Goal: Task Accomplishment & Management: Manage account settings

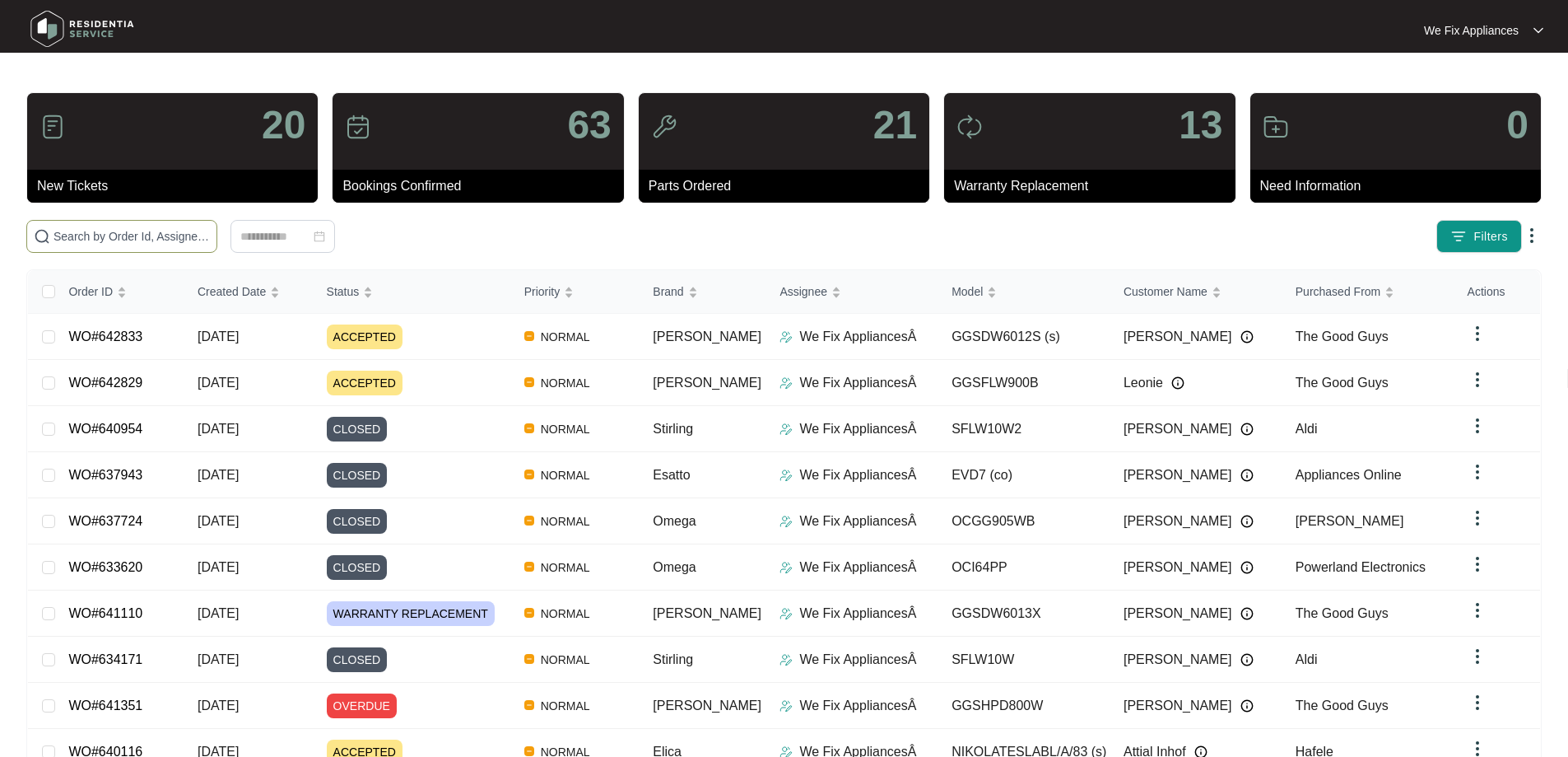
paste input "642719"
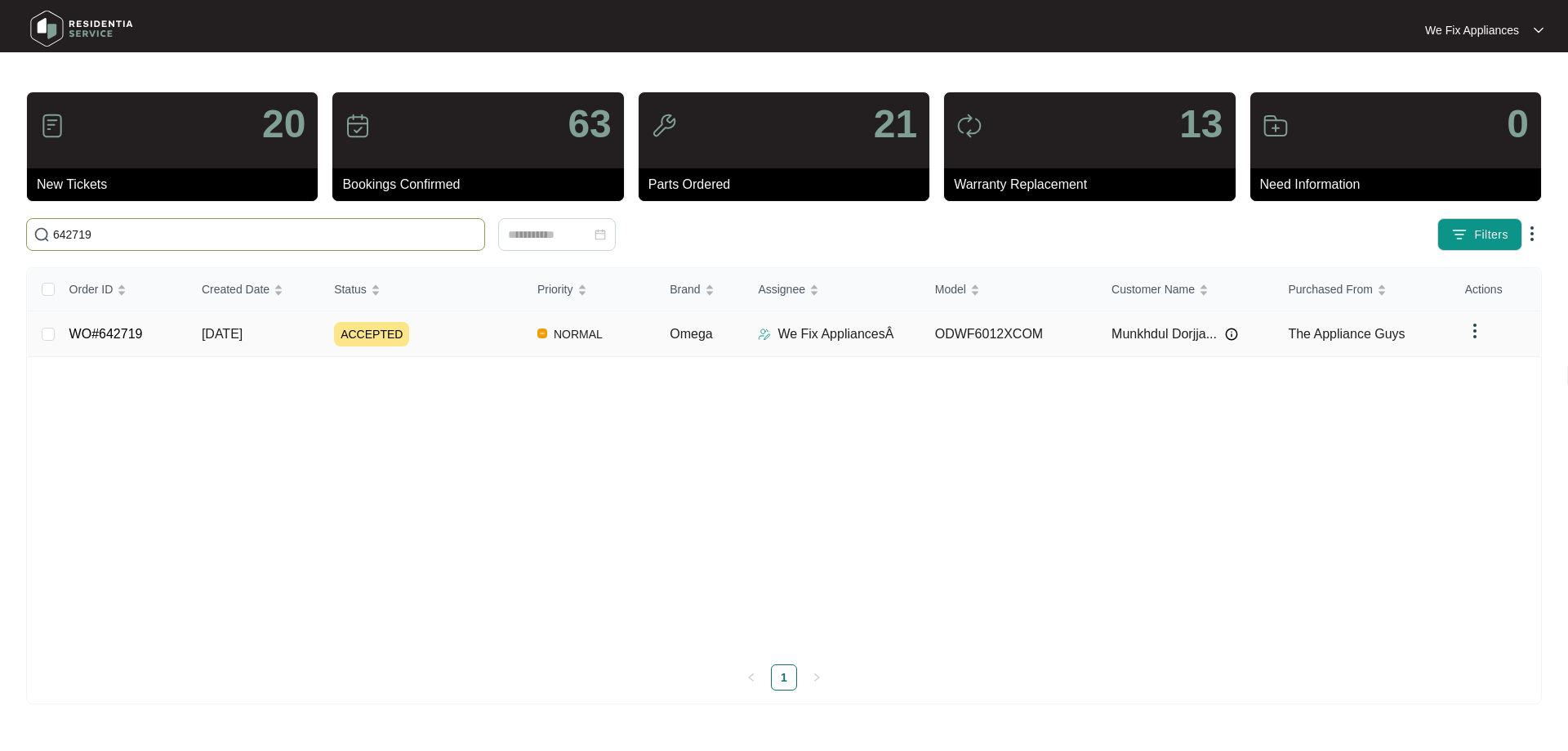
type input "642719"
click at [123, 333] on link "WO#642719" at bounding box center [106, 333] width 73 height 14
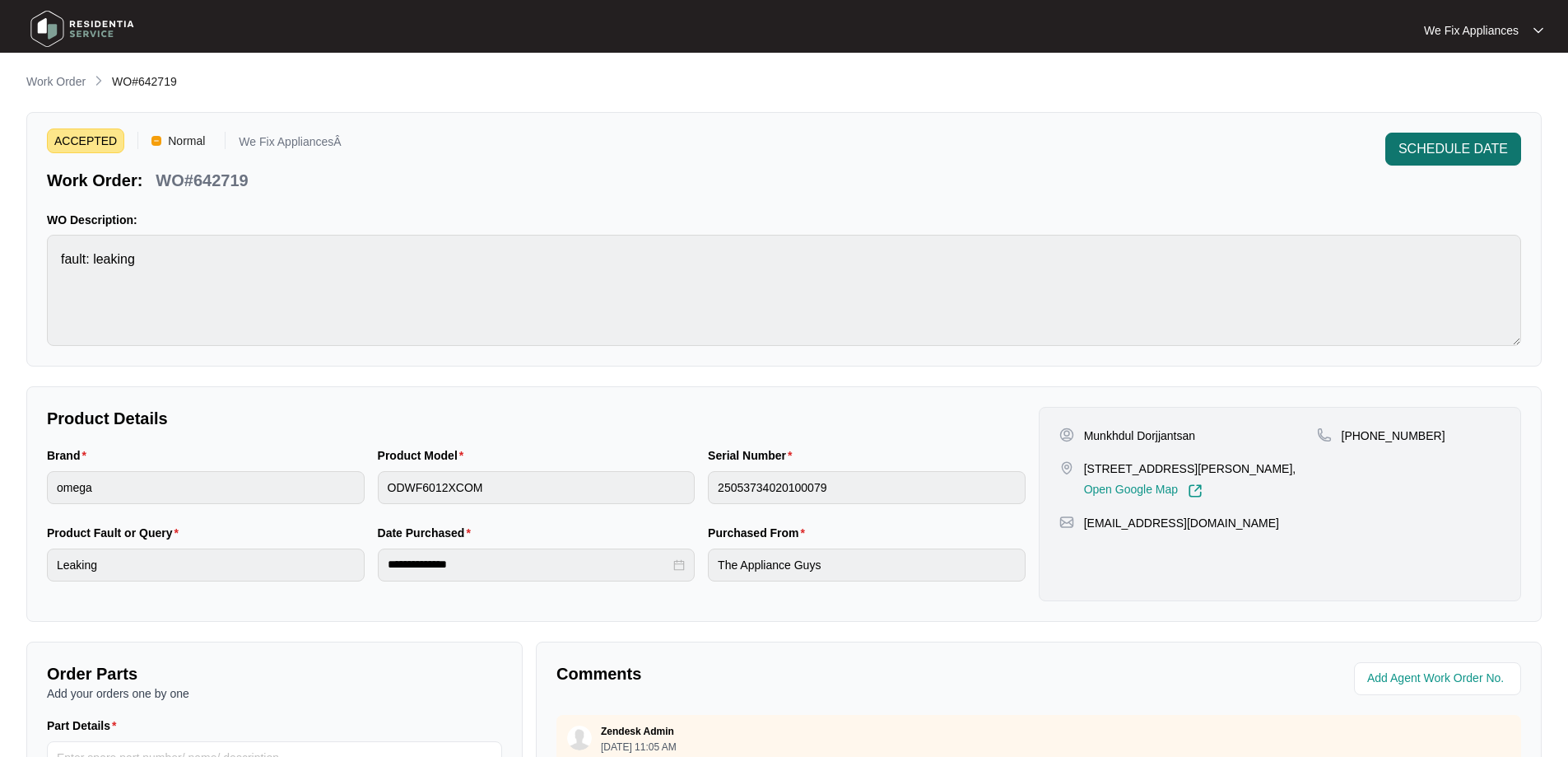
click at [1465, 151] on span "SCHEDULE DATE" at bounding box center [1453, 148] width 110 height 19
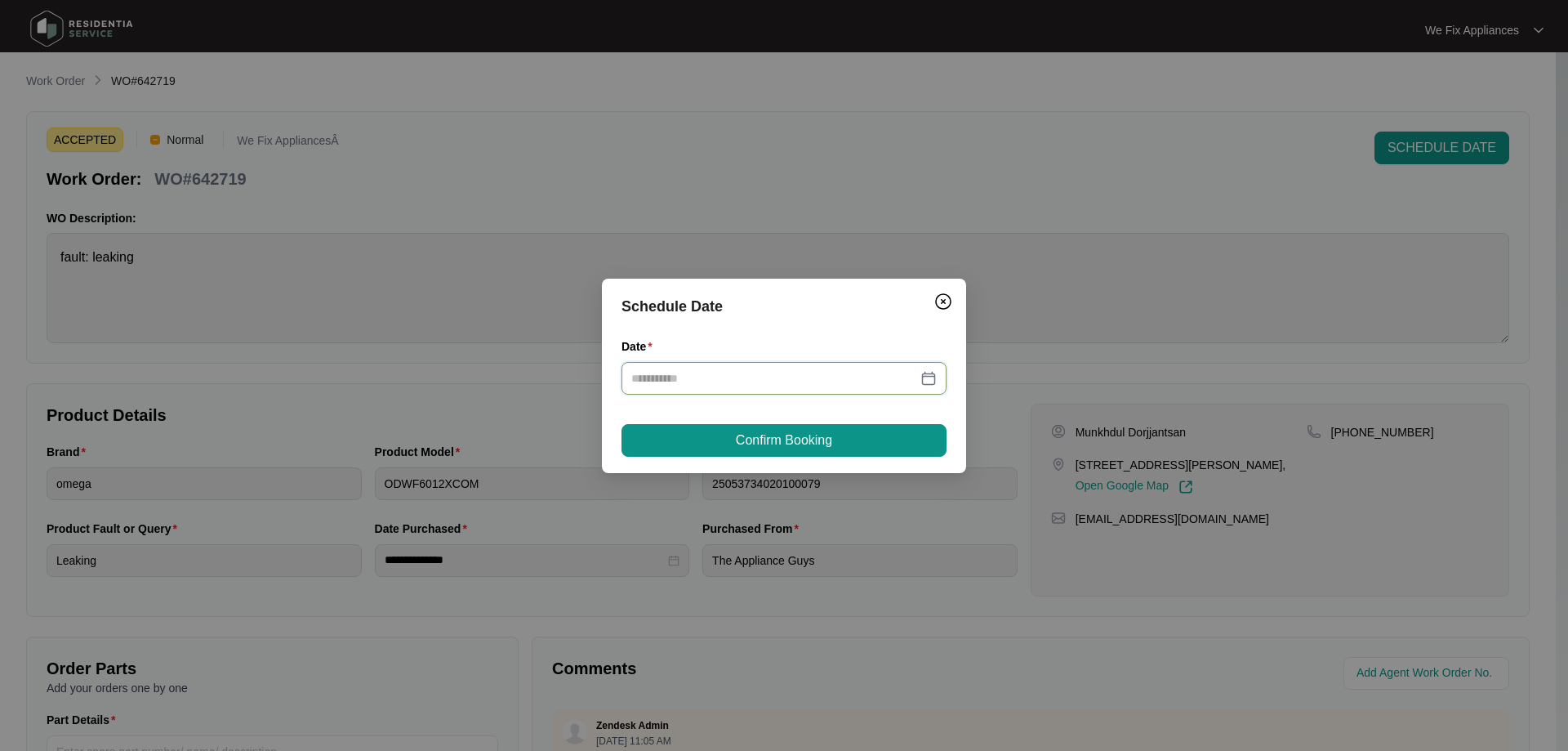
click at [721, 376] on input "Date" at bounding box center [773, 378] width 286 height 18
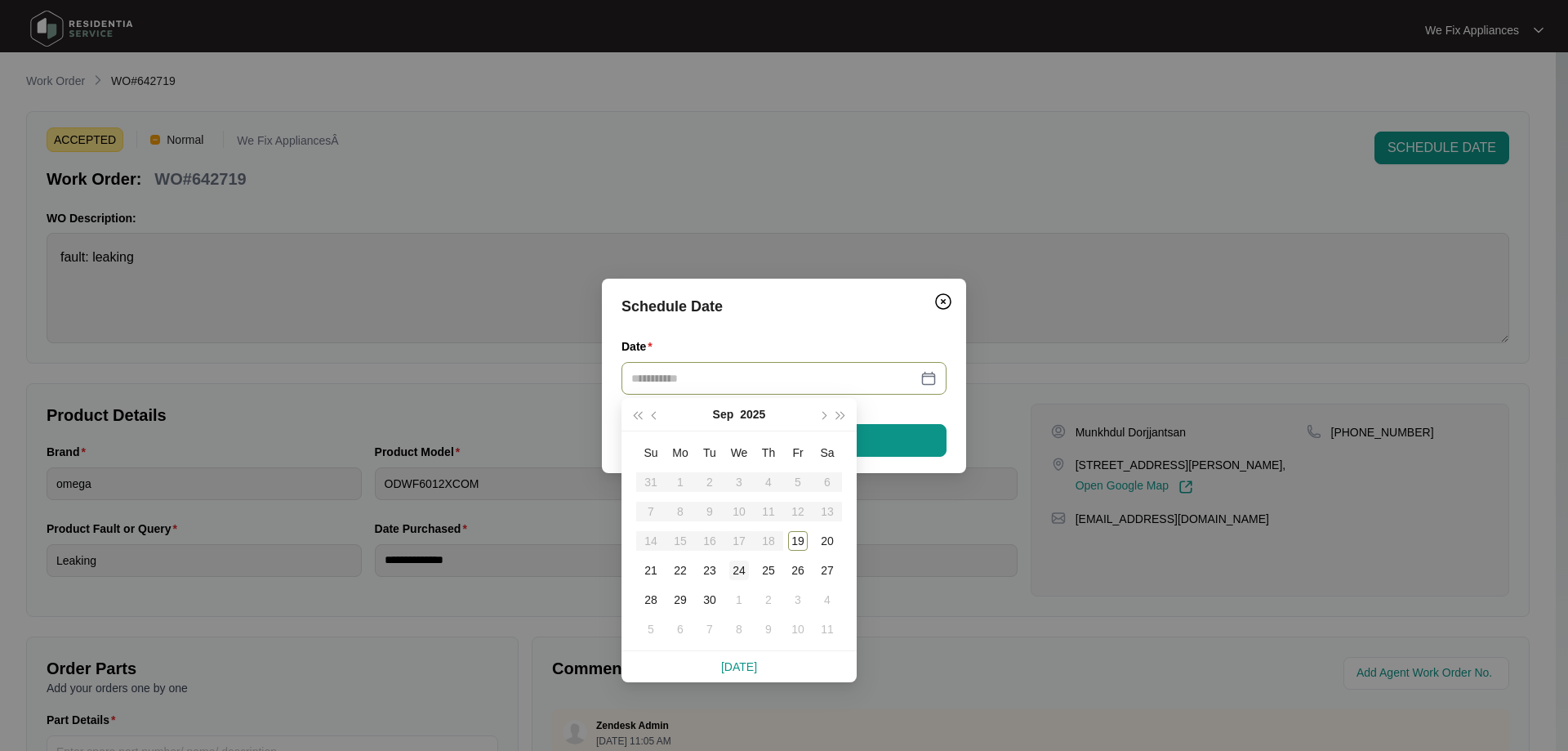
type input "**********"
click at [733, 571] on div "24" at bounding box center [738, 569] width 19 height 19
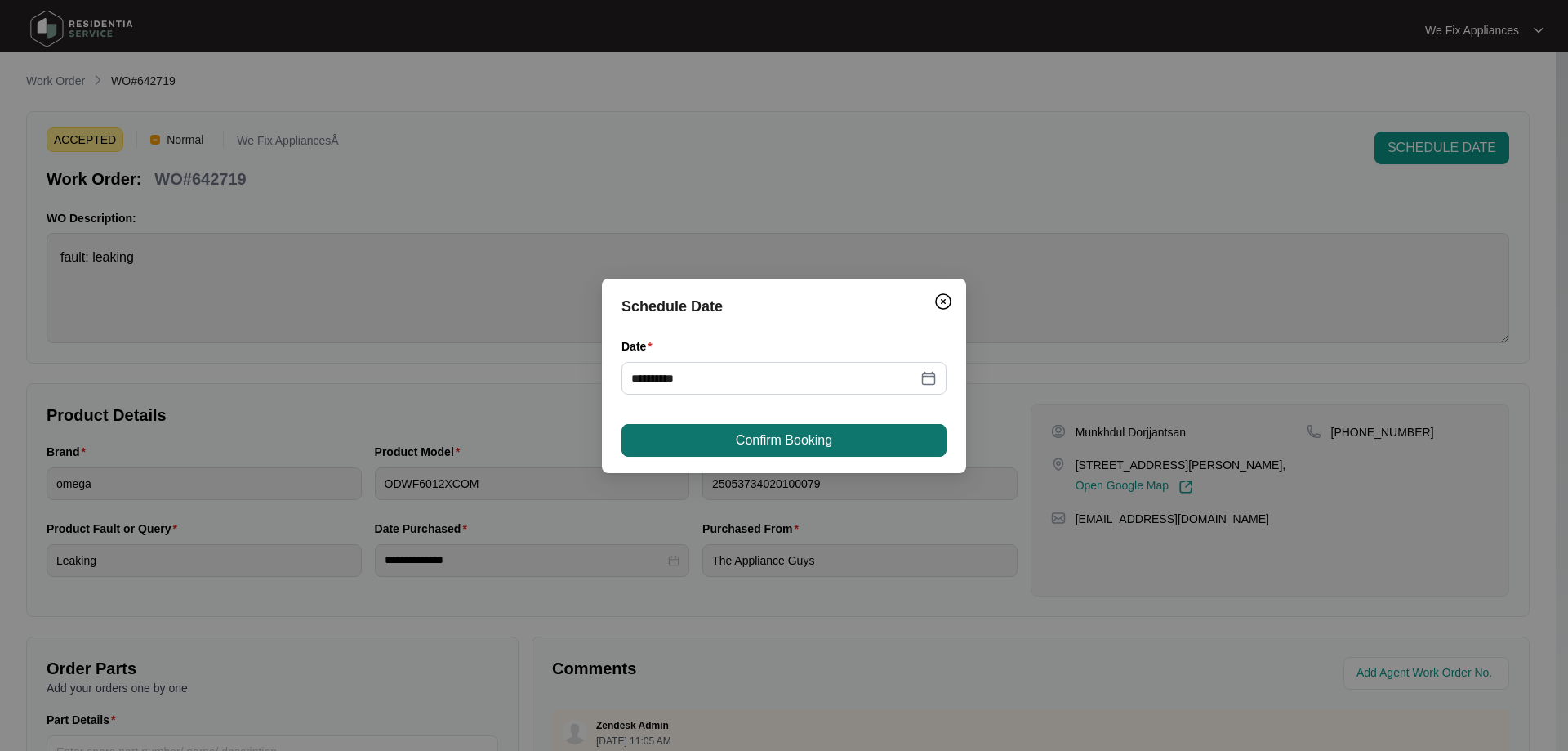
click at [781, 444] on span "Confirm Booking" at bounding box center [784, 439] width 97 height 19
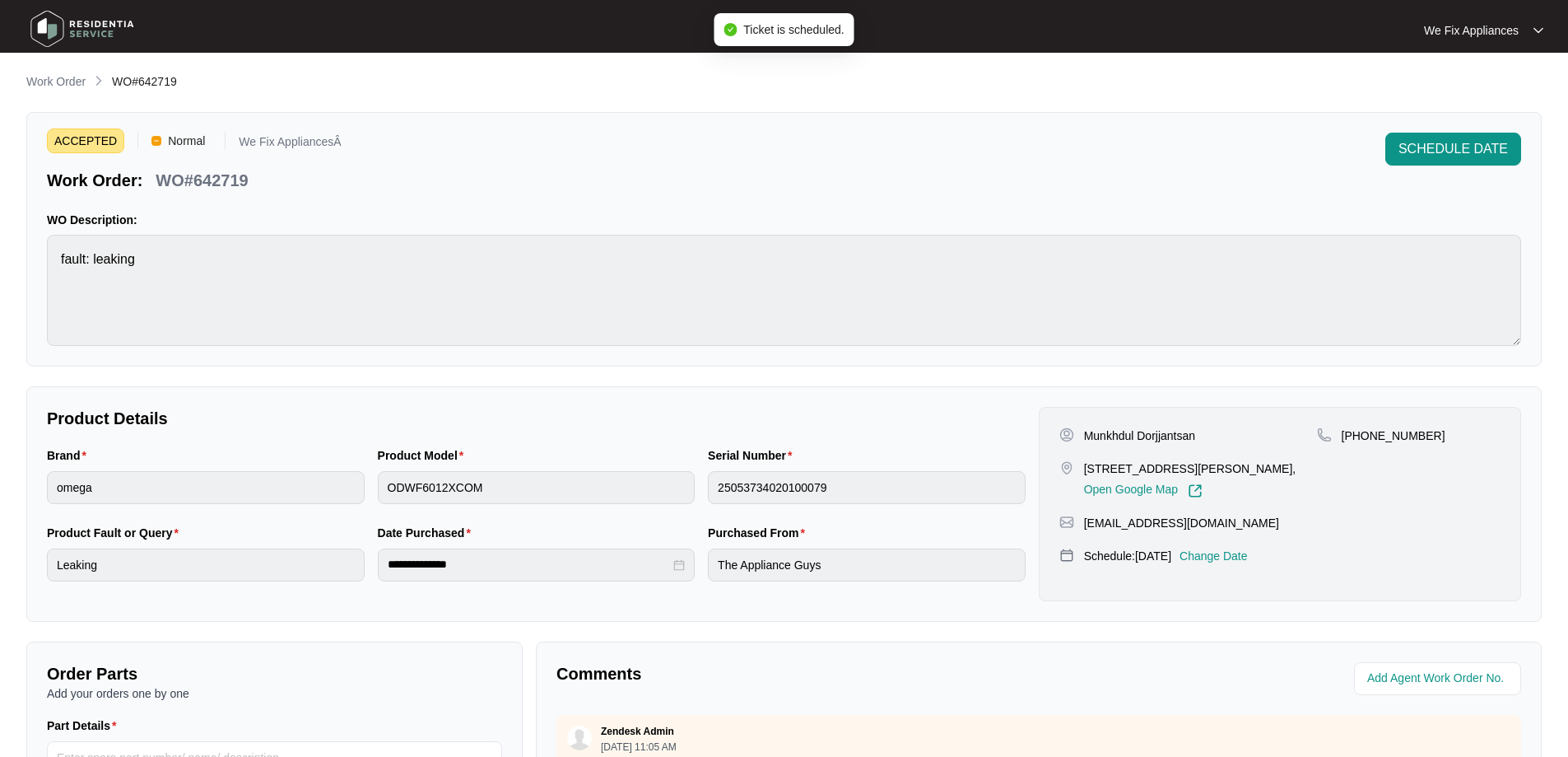
click at [97, 23] on img at bounding box center [82, 29] width 115 height 50
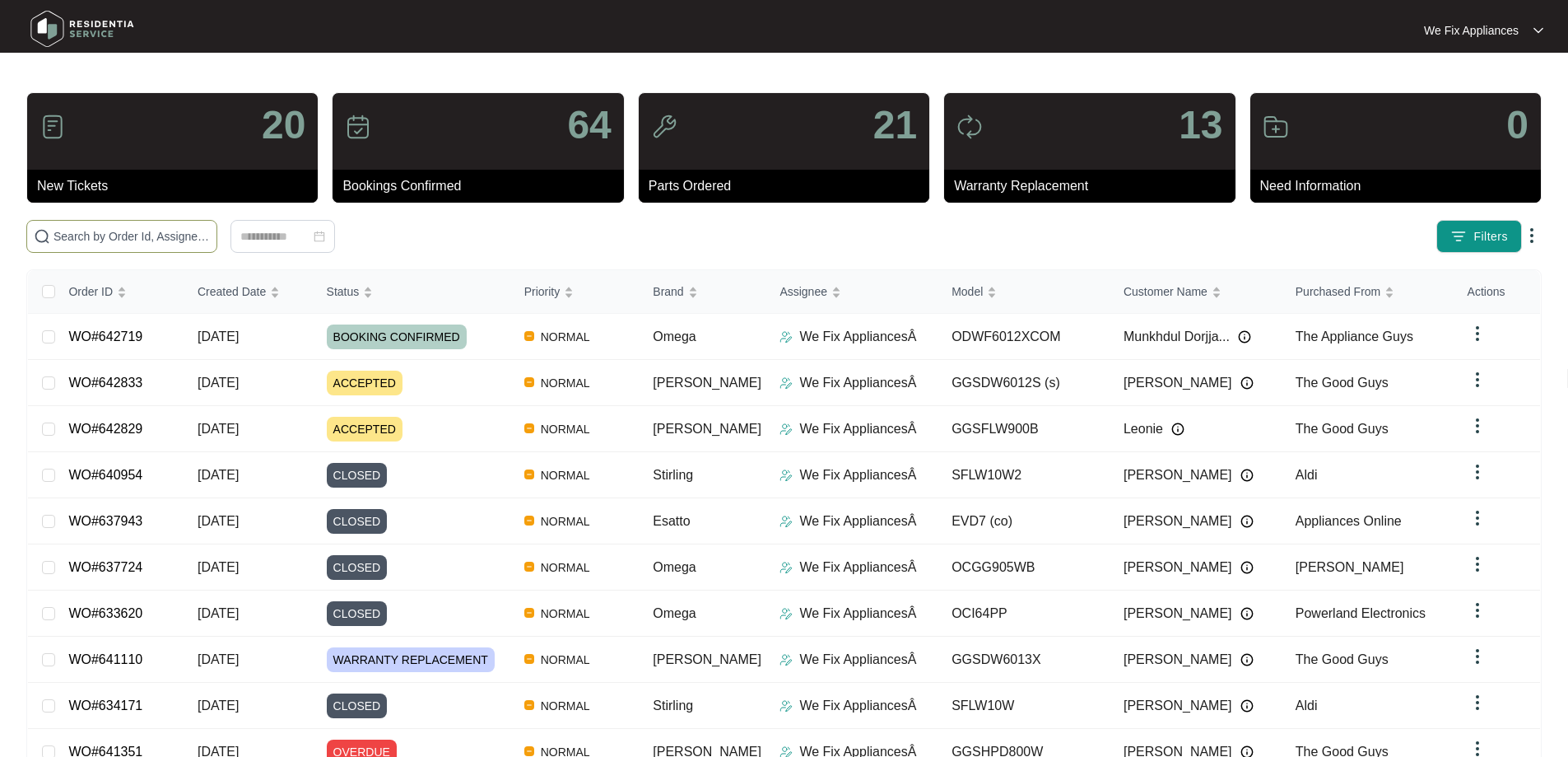
paste input "642829"
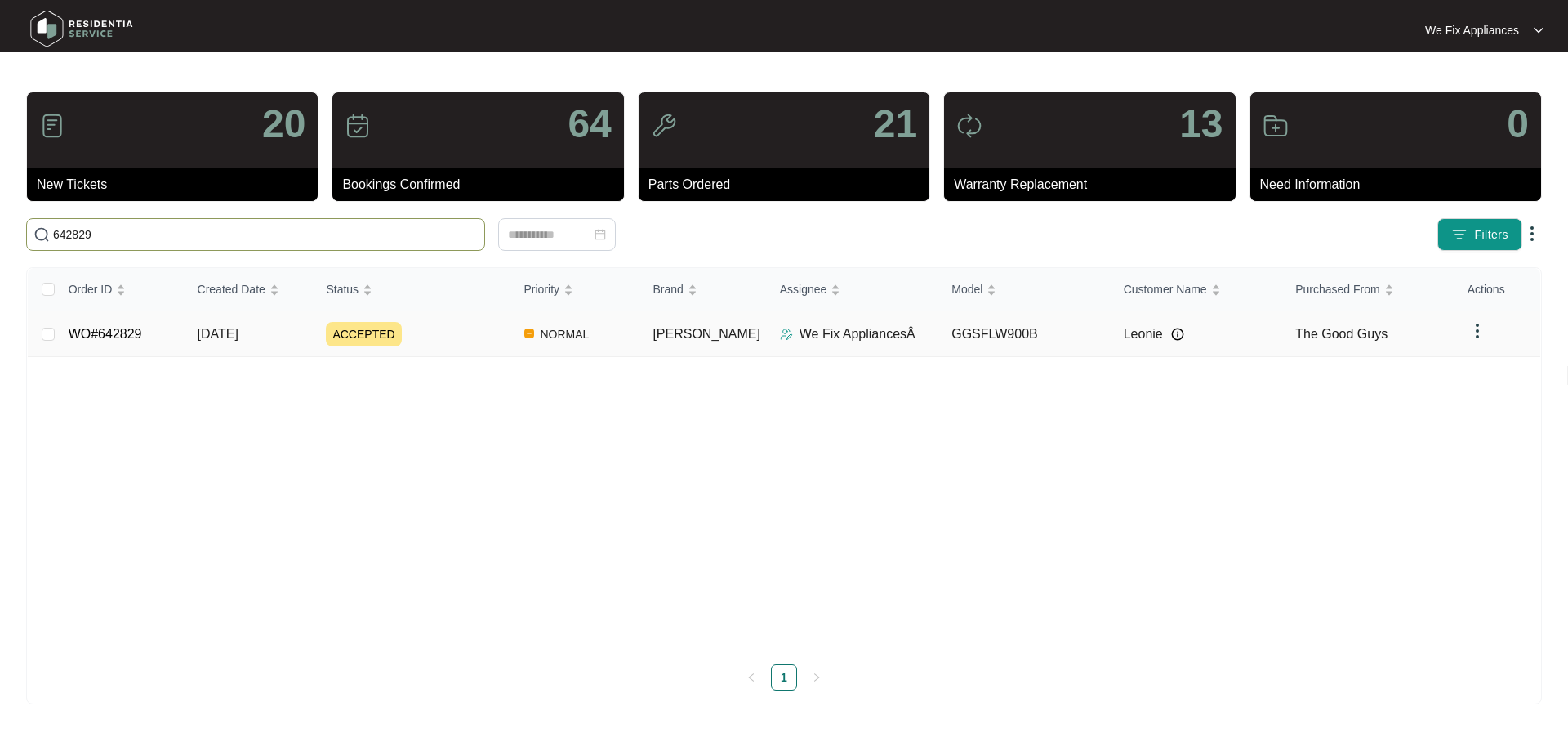
type input "642829"
click at [96, 331] on link "WO#642829" at bounding box center [105, 333] width 73 height 14
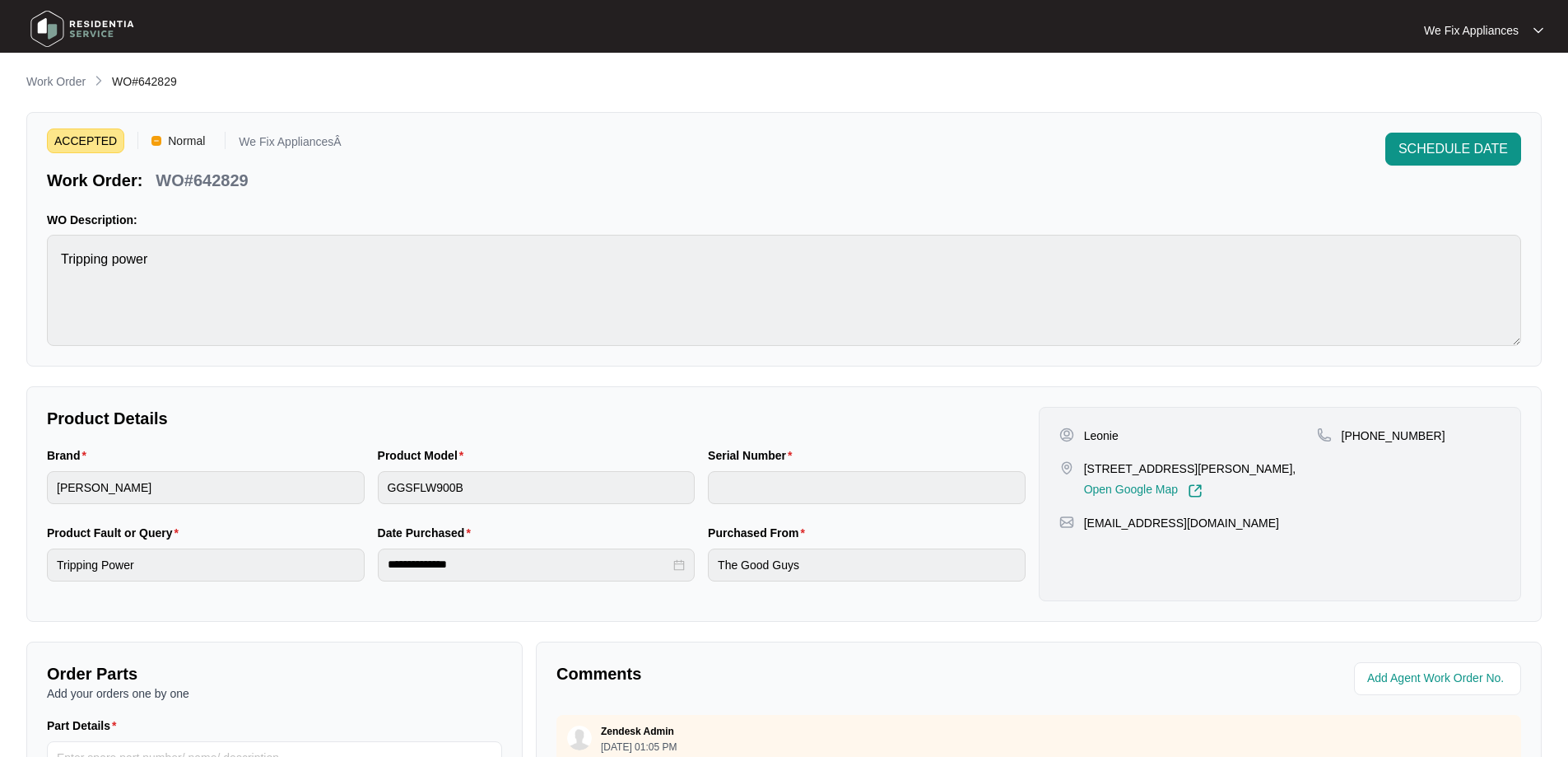
click at [1480, 149] on span "SCHEDULE DATE" at bounding box center [1453, 148] width 110 height 19
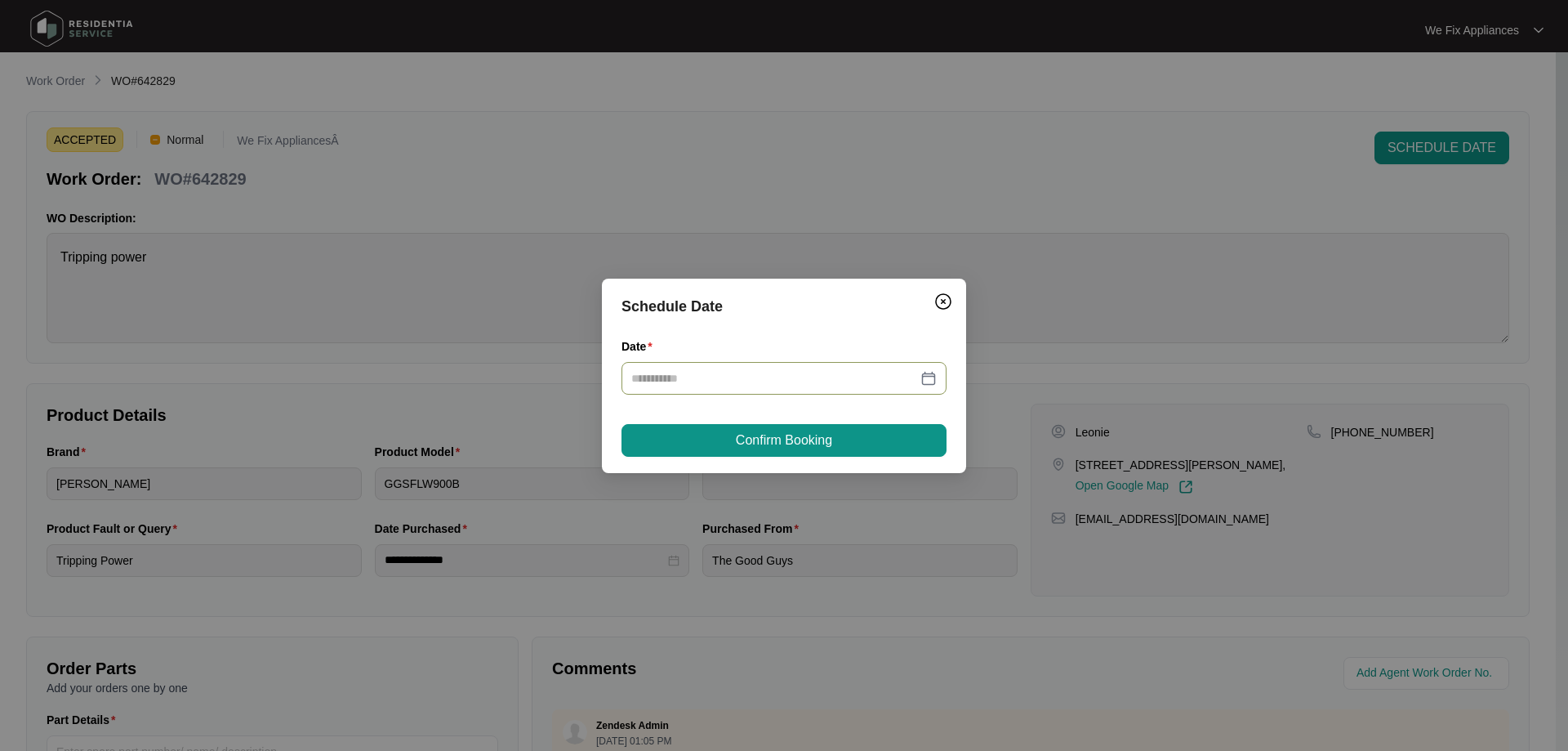
click at [685, 386] on input "Date" at bounding box center [773, 378] width 286 height 18
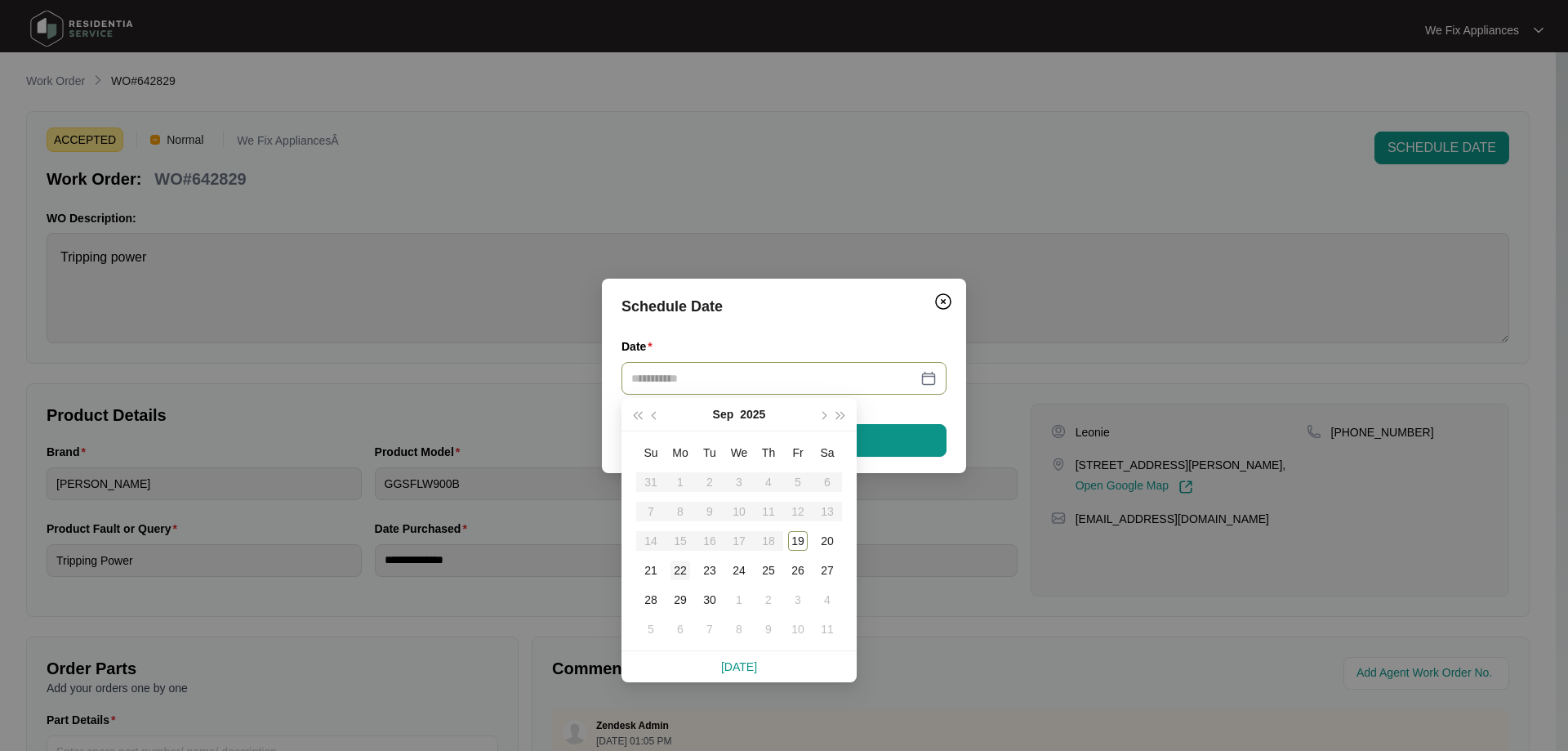
type input "**********"
click at [679, 560] on div "22" at bounding box center [679, 569] width 19 height 19
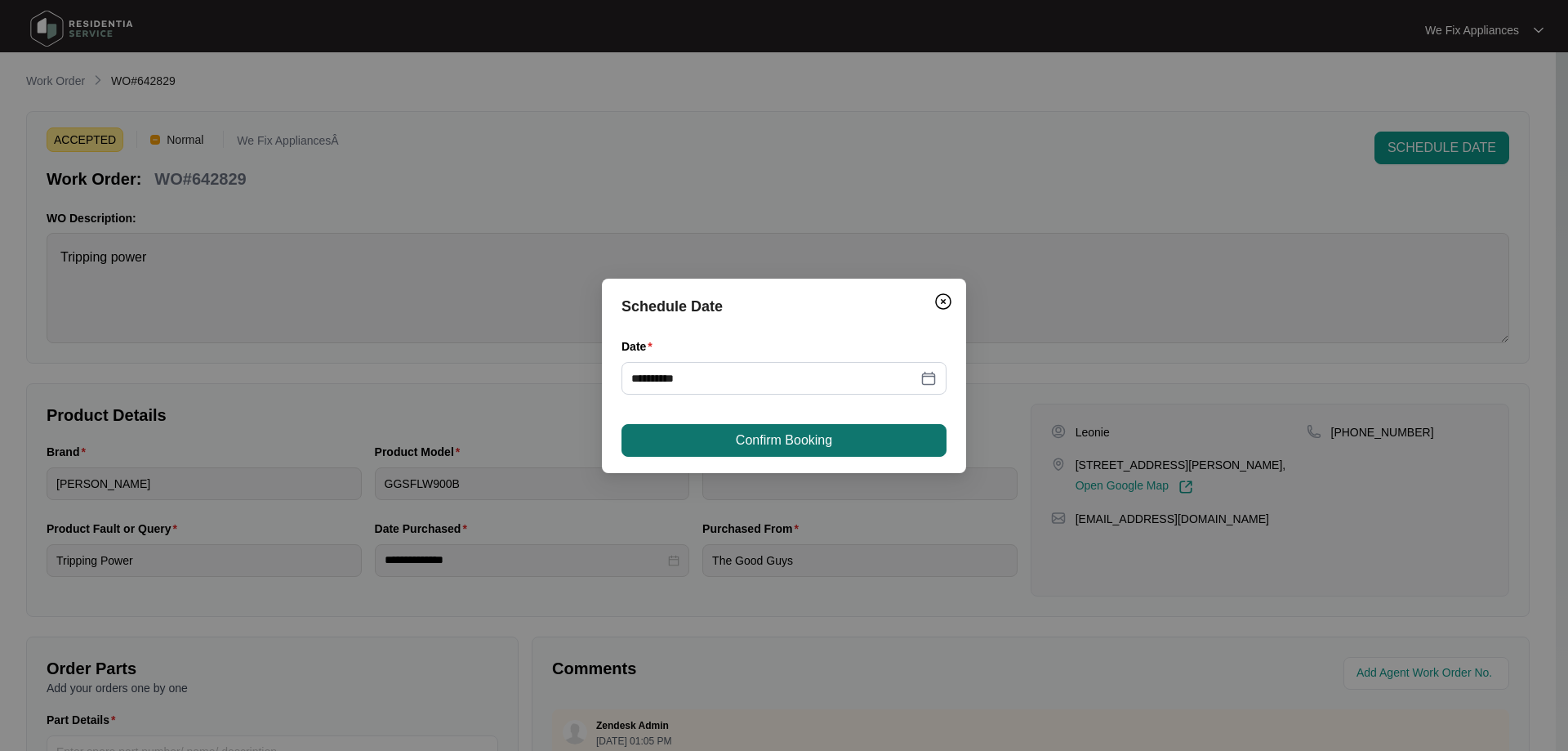
click at [773, 430] on span "Confirm Booking" at bounding box center [784, 439] width 97 height 19
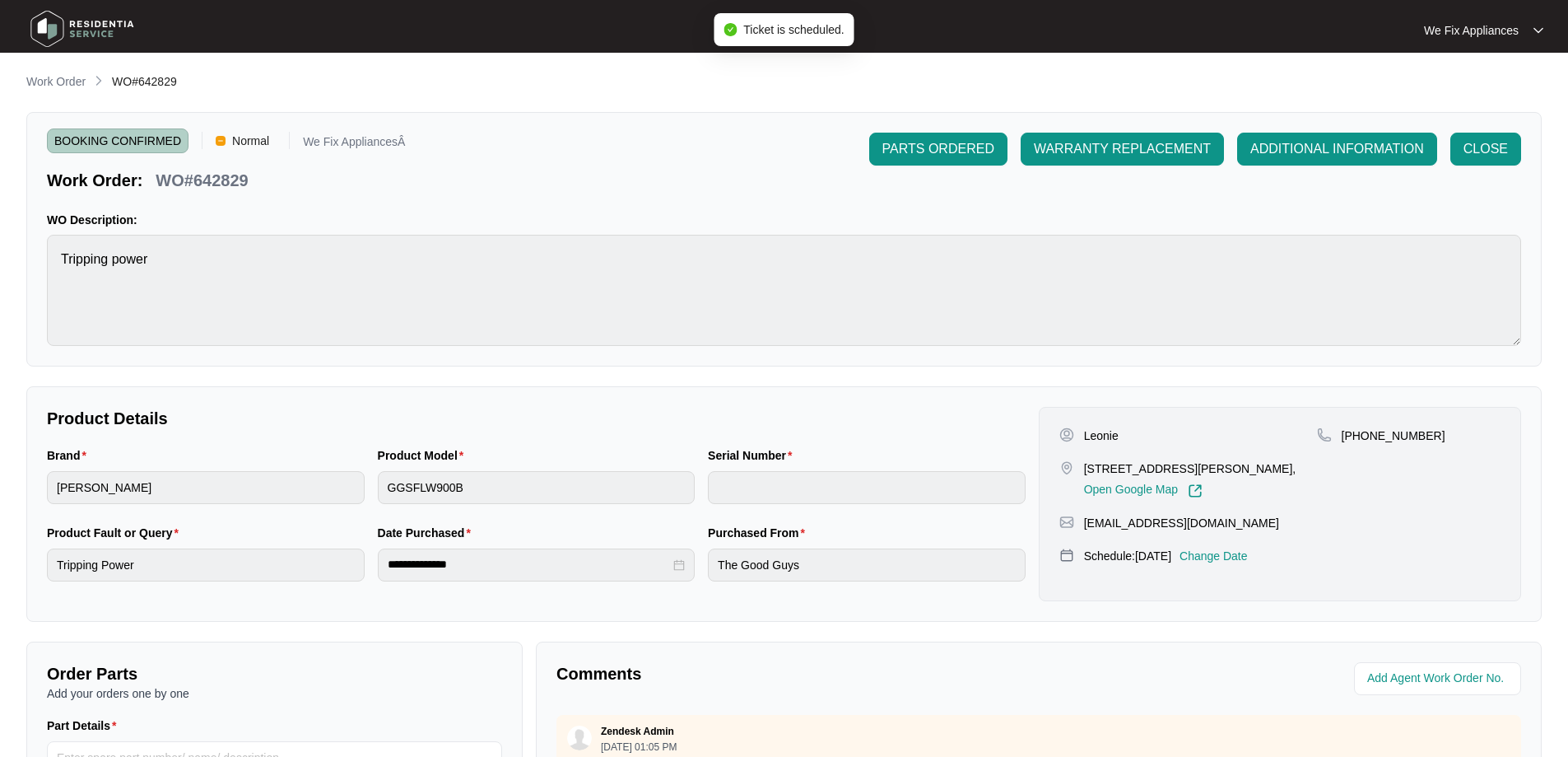
click at [94, 26] on img at bounding box center [82, 29] width 115 height 50
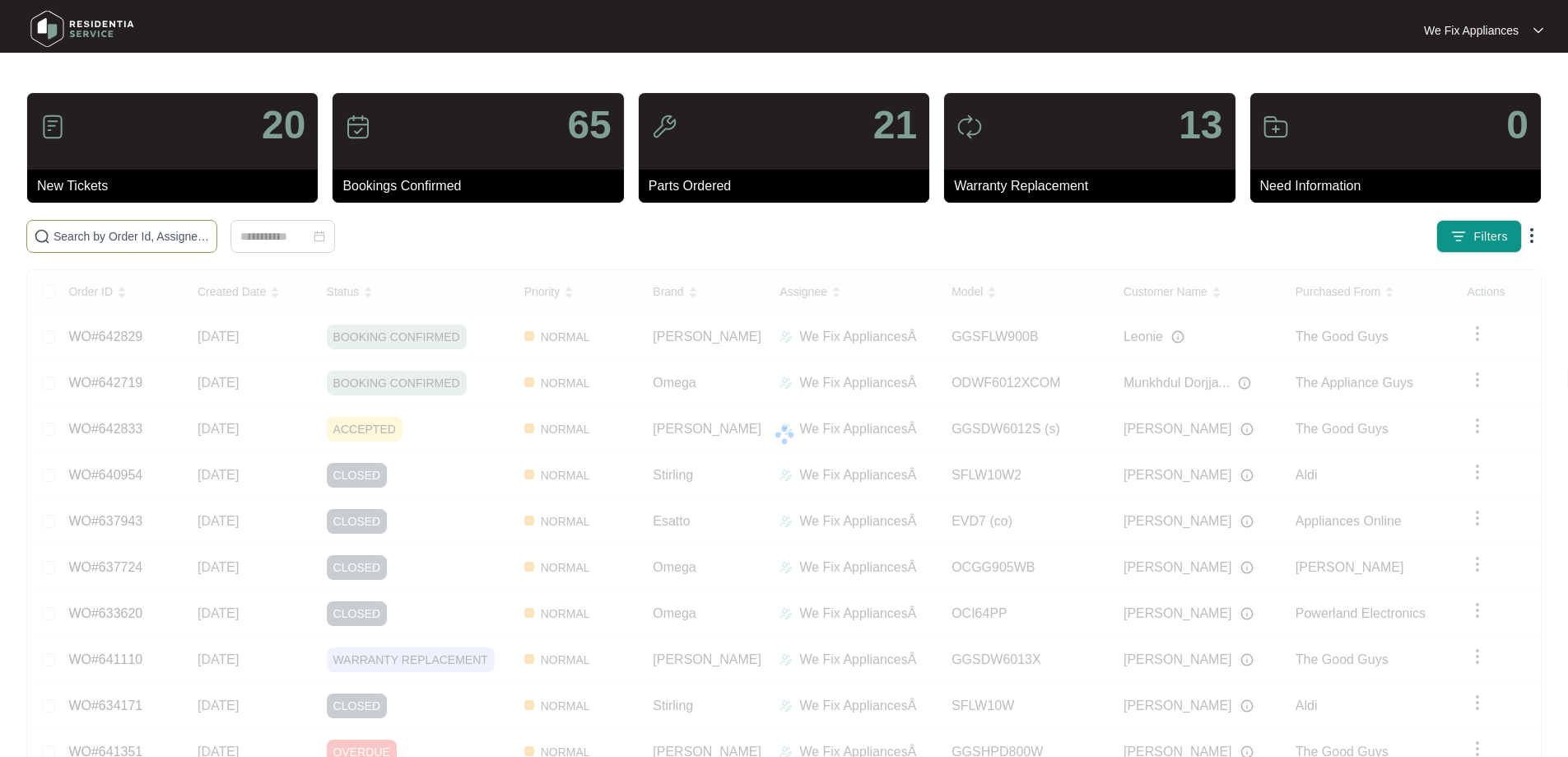
paste input "642833"
type input "642833"
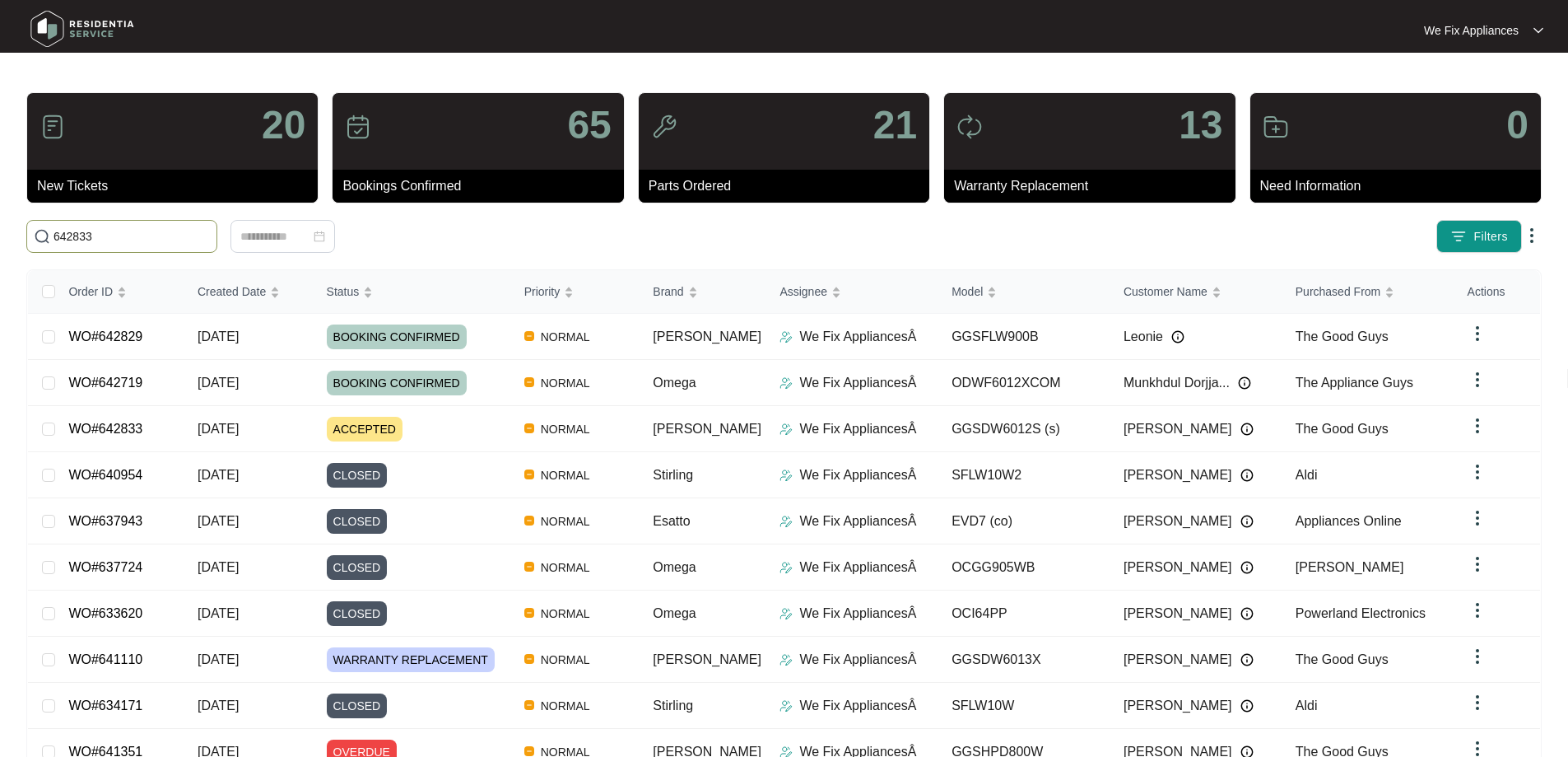
drag, startPoint x: 112, startPoint y: 230, endPoint x: 99, endPoint y: 268, distance: 40.2
click at [9, 262] on main "20 New Tickets 65 Bookings Confirmed 21 Parts Ordered 13 Warranty Replacement 0…" at bounding box center [784, 427] width 1568 height 855
drag, startPoint x: 76, startPoint y: 268, endPoint x: 128, endPoint y: 227, distance: 66.2
paste input "642833"
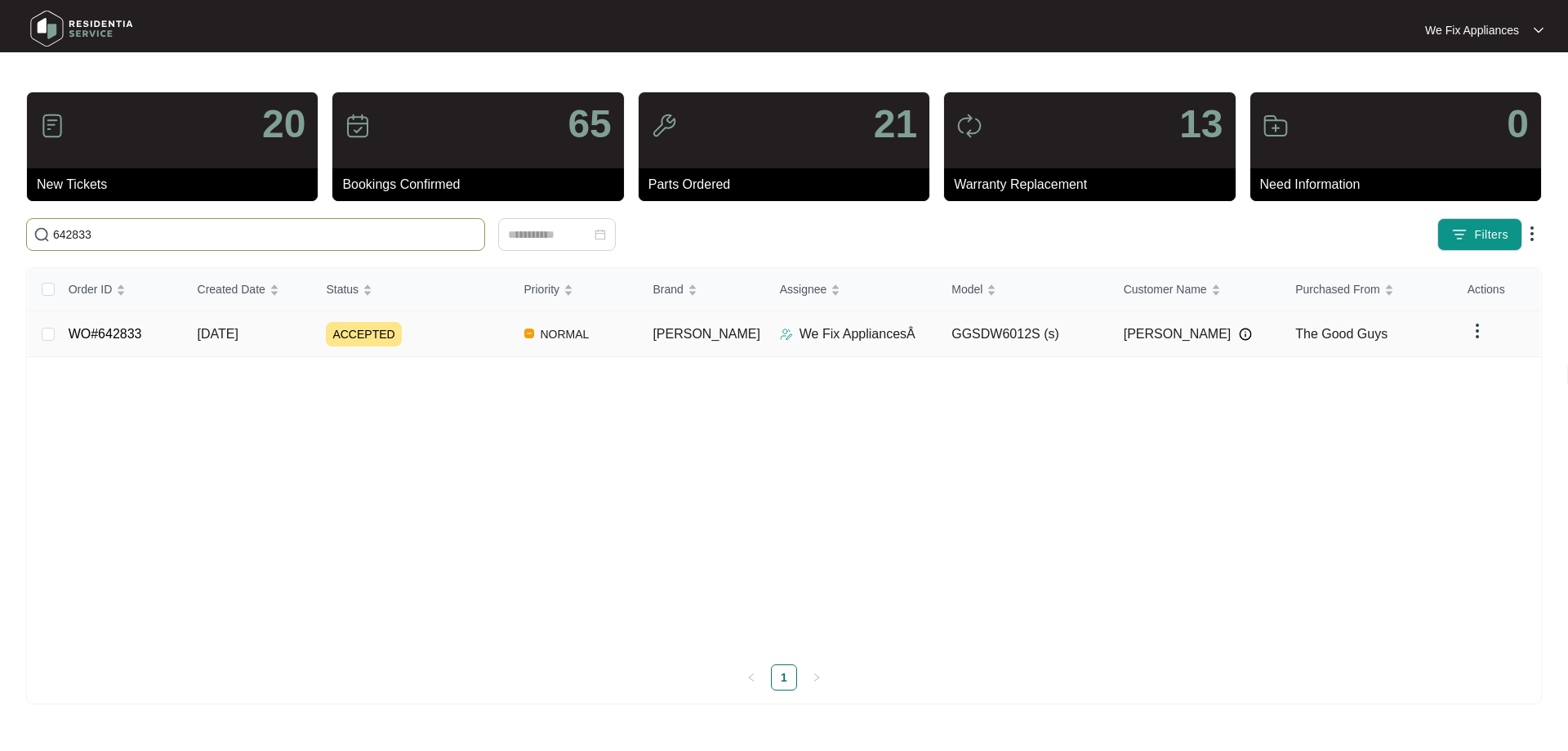
type input "642833"
click at [116, 333] on link "WO#642833" at bounding box center [105, 333] width 73 height 14
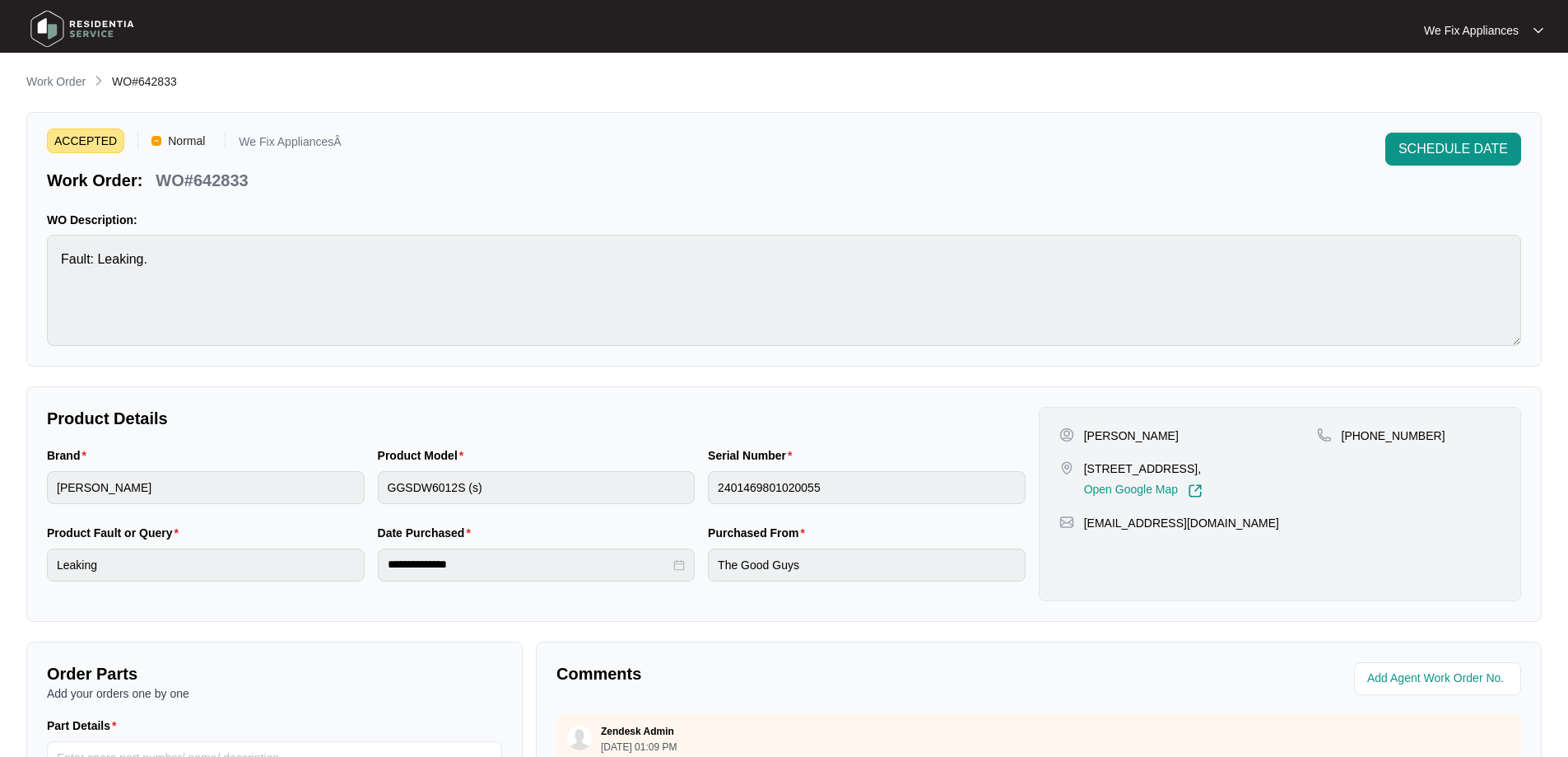
click at [1441, 148] on span "SCHEDULE DATE" at bounding box center [1453, 148] width 110 height 19
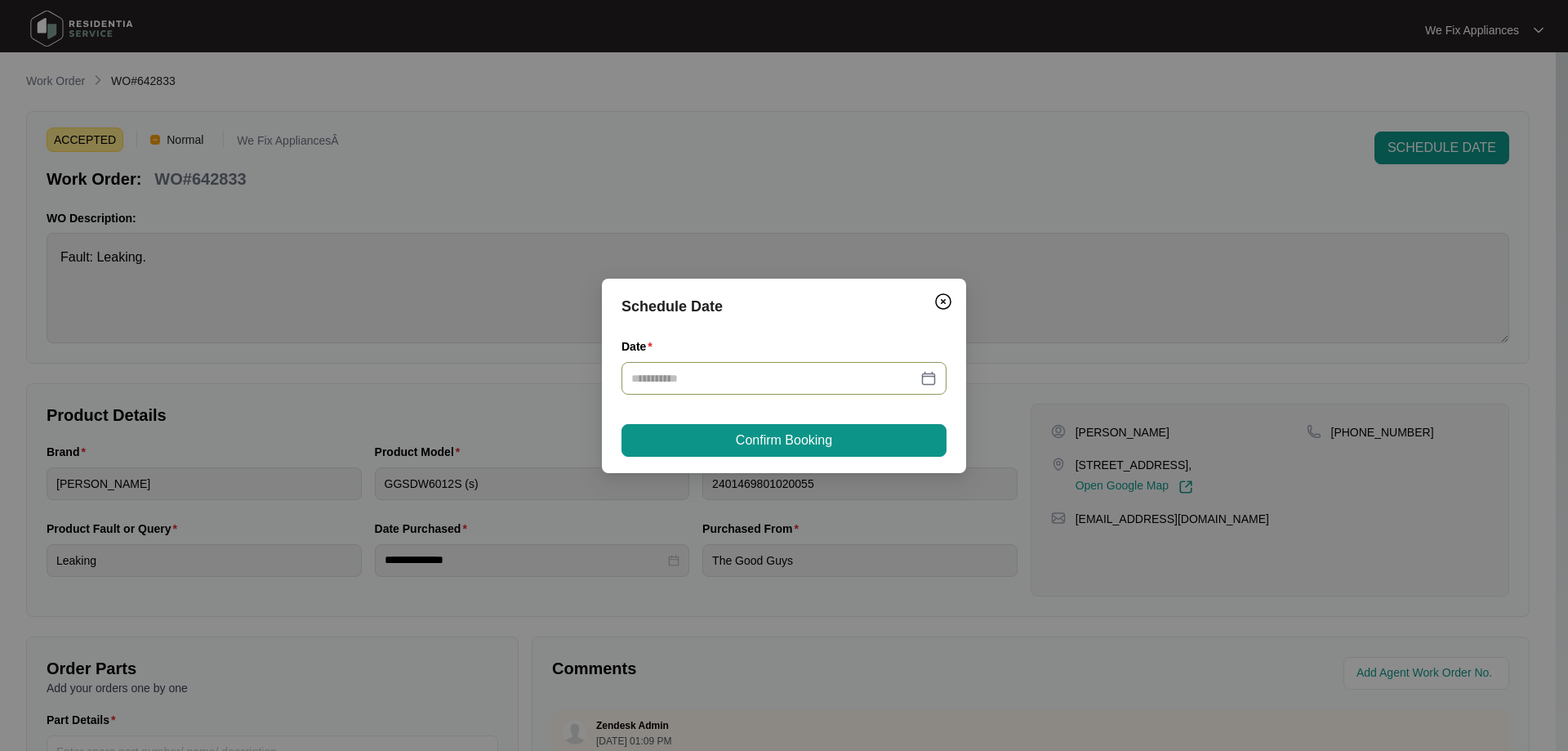
click at [735, 382] on input "Date" at bounding box center [773, 378] width 286 height 18
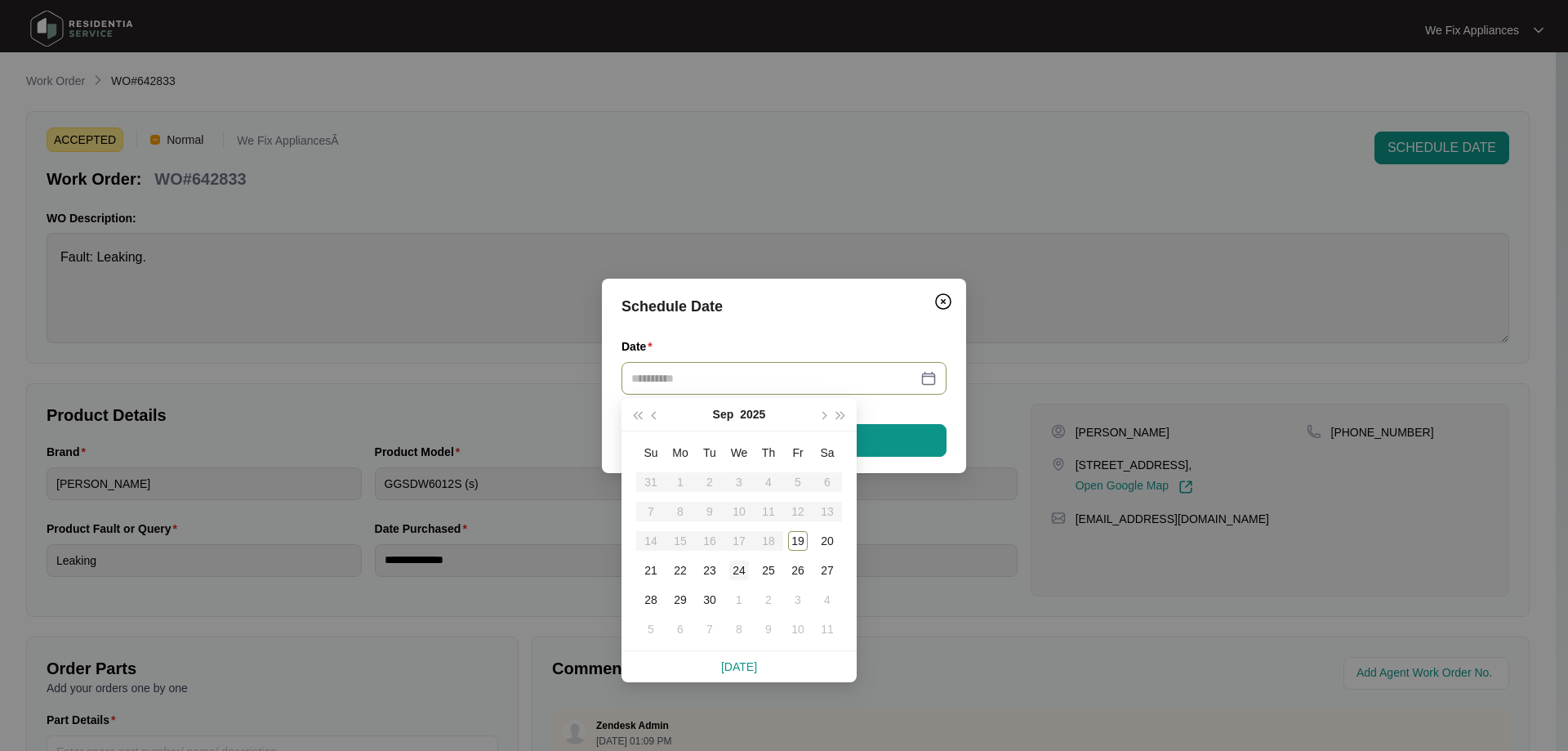
type input "**********"
click at [745, 572] on div "24" at bounding box center [738, 569] width 19 height 19
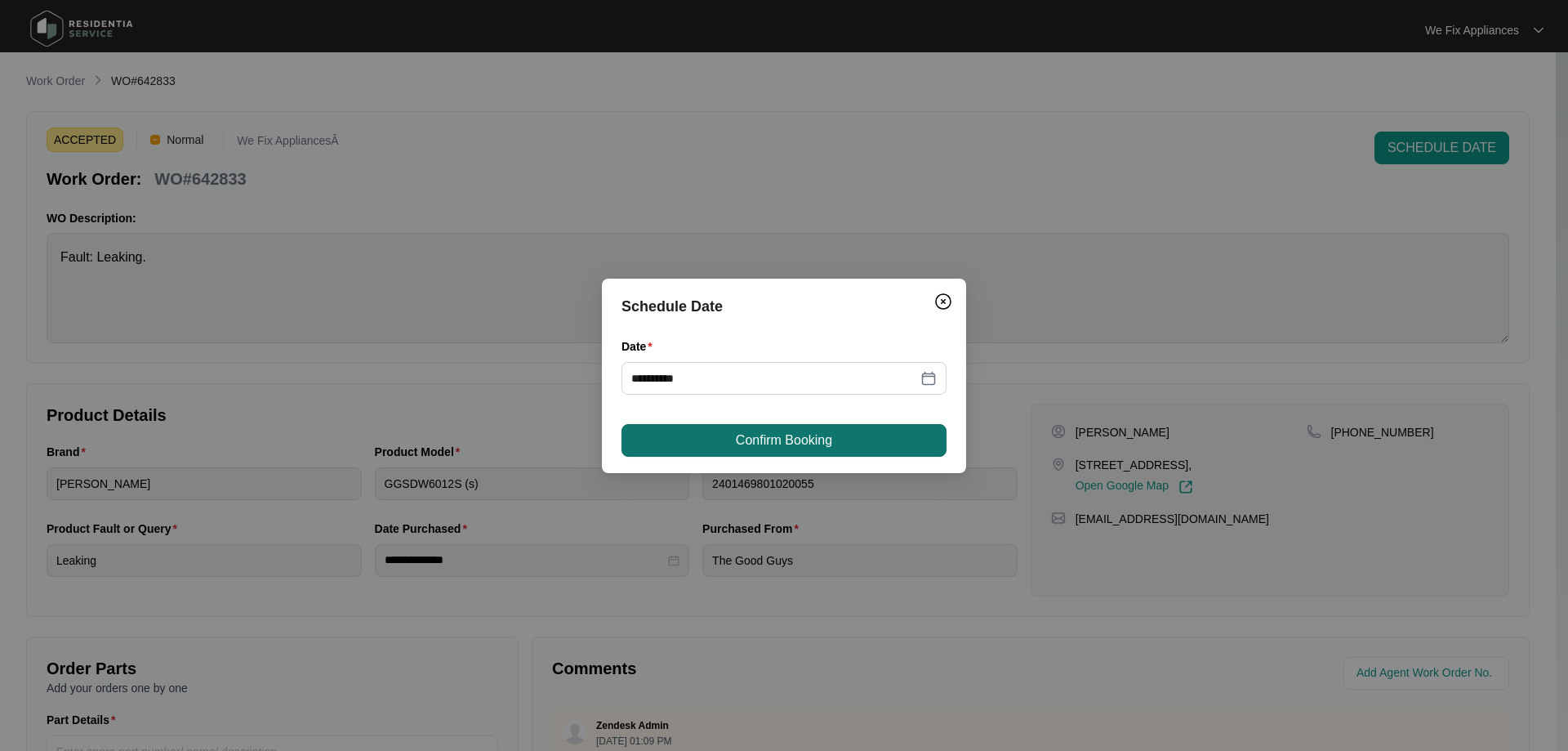
click at [783, 447] on span "Confirm Booking" at bounding box center [784, 439] width 97 height 19
